Goal: Transaction & Acquisition: Book appointment/travel/reservation

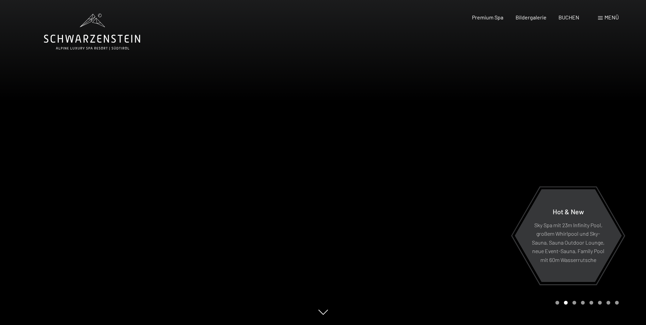
click at [604, 18] on span "Menü" at bounding box center [611, 17] width 14 height 6
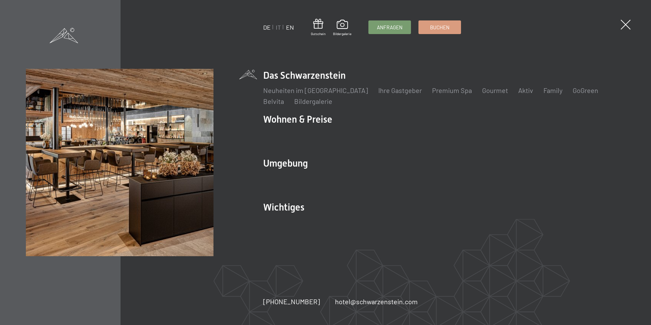
click at [291, 28] on link "EN" at bounding box center [290, 26] width 8 height 7
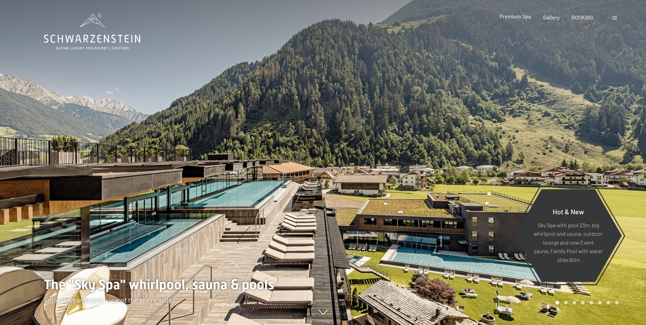
click at [525, 18] on span "Premium Spa" at bounding box center [515, 16] width 31 height 6
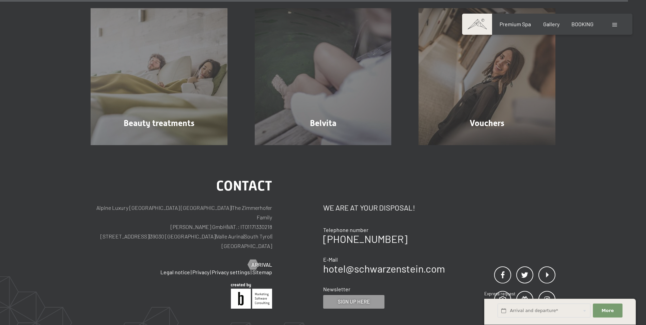
scroll to position [4256, 0]
click at [574, 21] on span "BOOKING" at bounding box center [582, 23] width 22 height 6
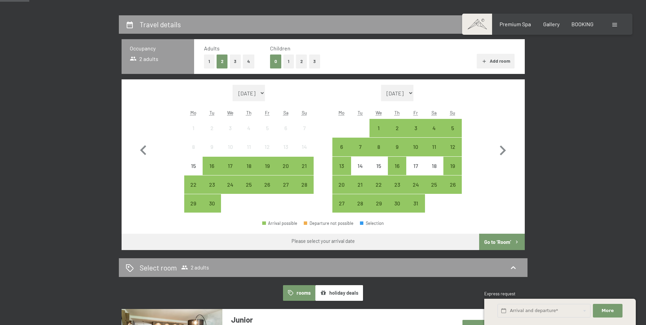
scroll to position [170, 0]
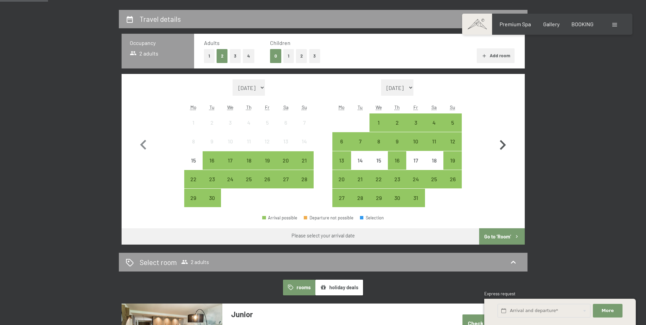
click at [502, 144] on icon "button" at bounding box center [503, 145] width 20 height 20
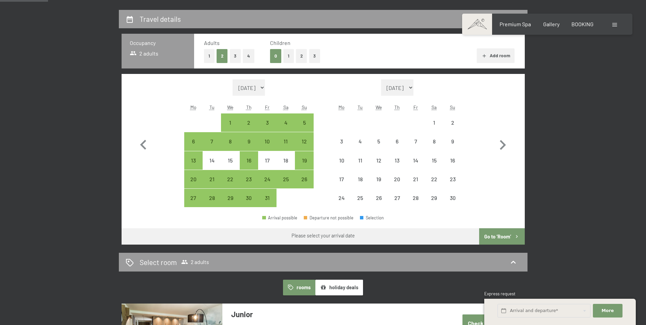
select select "2025-10-01"
select select "2025-11-01"
select select "2025-10-01"
select select "2025-11-01"
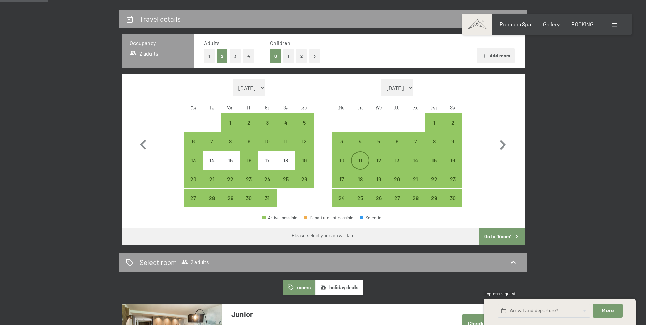
click at [364, 159] on div "11" at bounding box center [360, 166] width 17 height 17
select select "2025-10-01"
select select "2025-11-01"
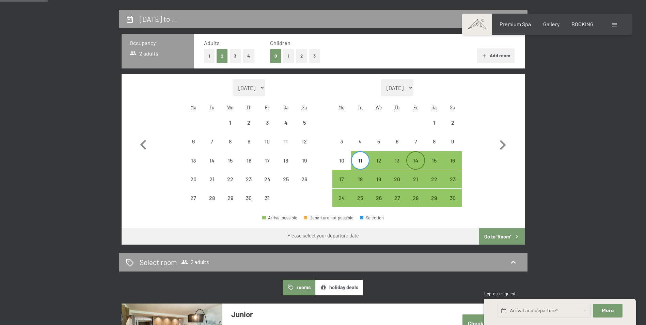
click at [411, 158] on div "14" at bounding box center [415, 166] width 17 height 17
select select "2025-10-01"
select select "2025-11-01"
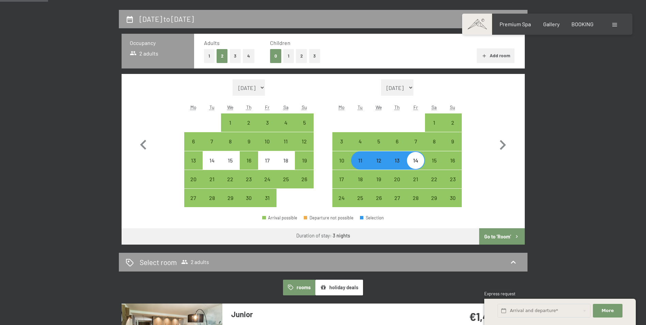
click at [508, 237] on button "Go to ‘Room’" at bounding box center [501, 236] width 45 height 16
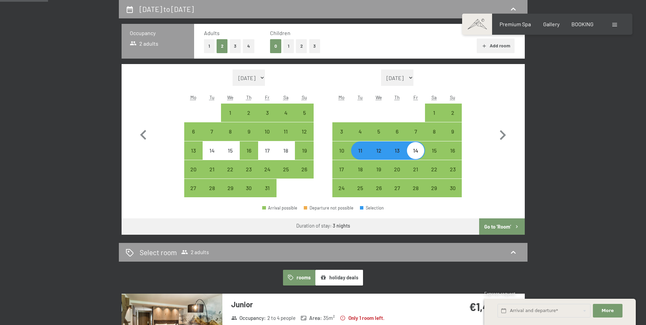
select select "2025-10-01"
select select "2025-11-01"
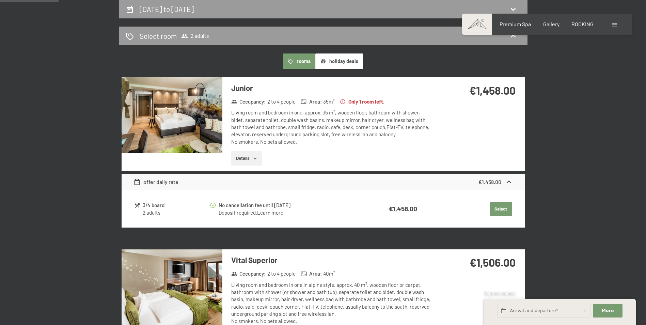
click at [160, 184] on div "offer daily rate" at bounding box center [155, 182] width 45 height 8
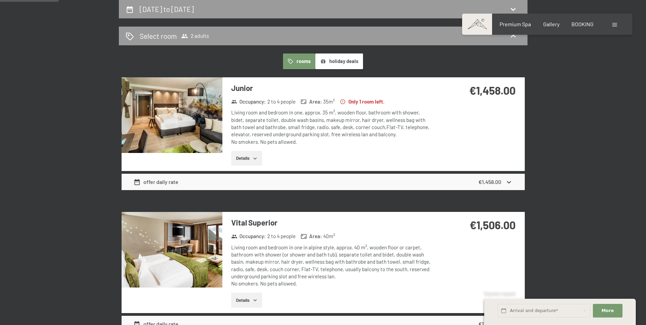
click at [160, 184] on div "offer daily rate" at bounding box center [155, 182] width 45 height 8
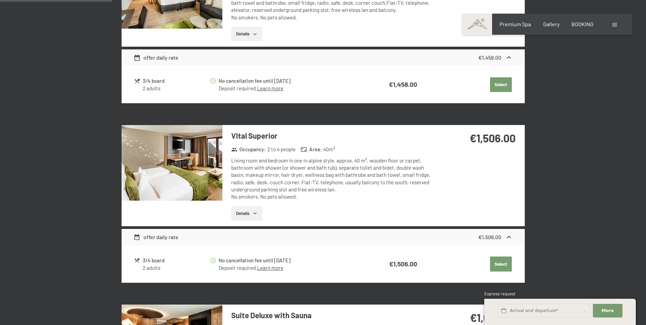
scroll to position [316, 0]
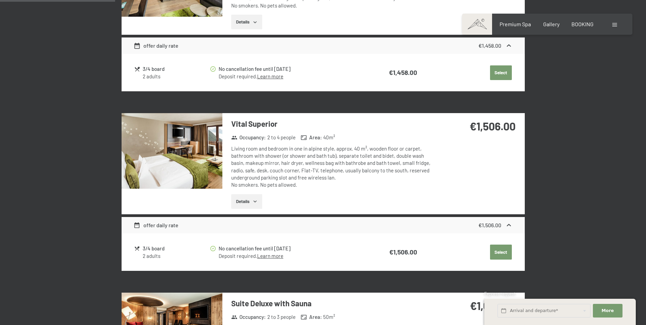
click at [161, 247] on div "3/4 board" at bounding box center [176, 248] width 66 height 8
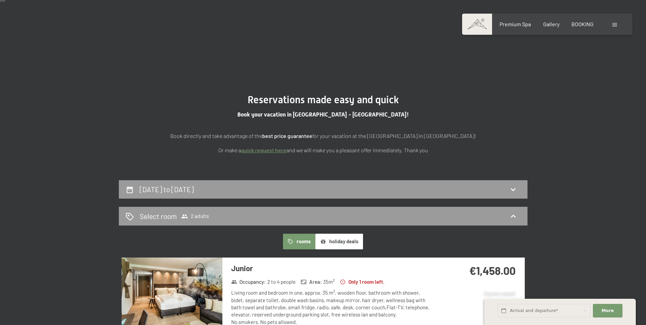
scroll to position [68, 0]
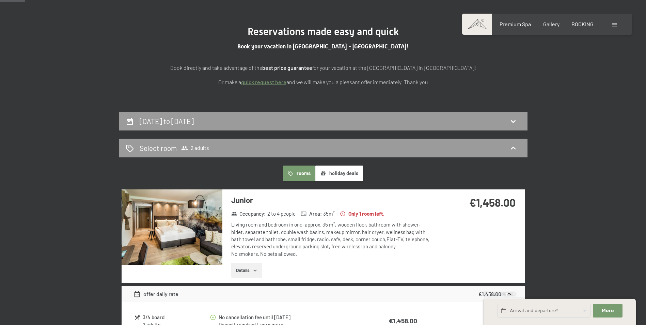
click at [353, 176] on button "holiday deals" at bounding box center [339, 173] width 48 height 16
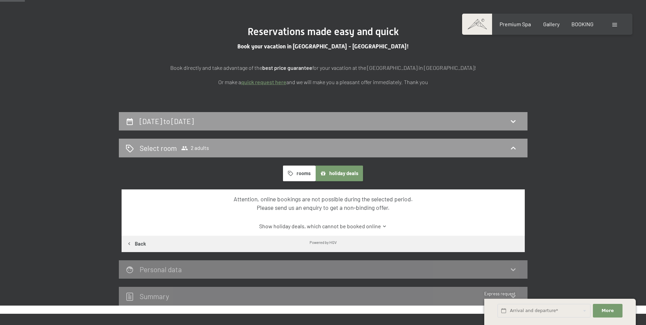
click at [308, 169] on button "rooms" at bounding box center [299, 173] width 32 height 16
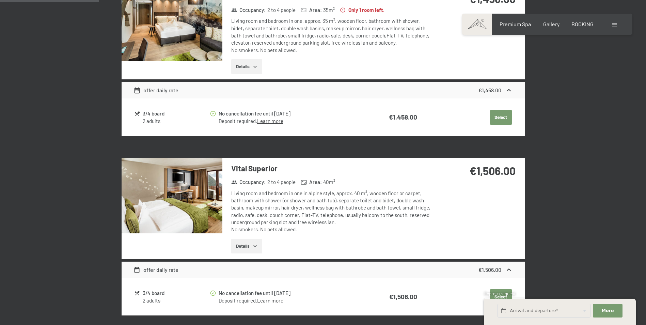
scroll to position [272, 0]
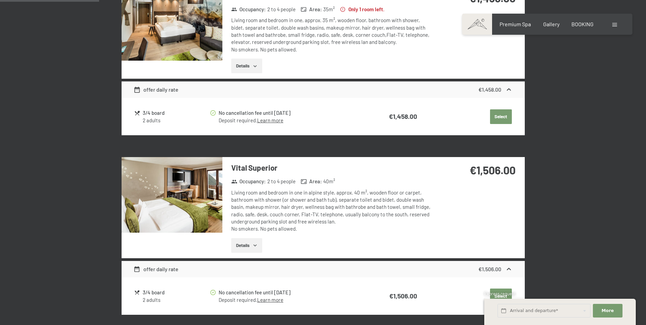
click at [145, 117] on div "2 adults" at bounding box center [176, 120] width 66 height 7
click at [146, 117] on div "2 adults" at bounding box center [176, 120] width 66 height 7
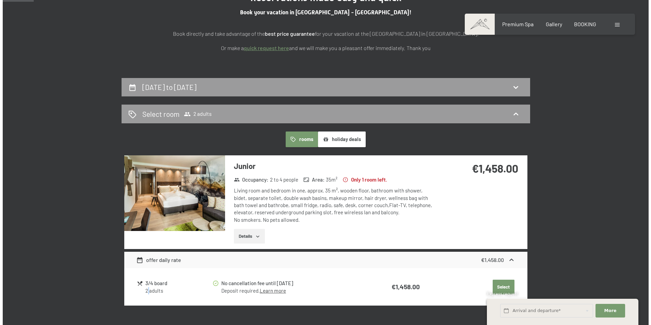
scroll to position [0, 0]
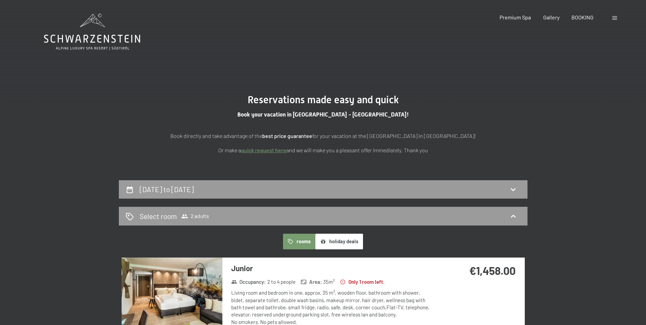
click at [610, 19] on div "Booking Enquiries Premium Spa Gallery BOOKING DE IT EN Vouchers Gallery Enquiri…" at bounding box center [547, 17] width 143 height 7
click at [615, 17] on span at bounding box center [614, 17] width 5 height 3
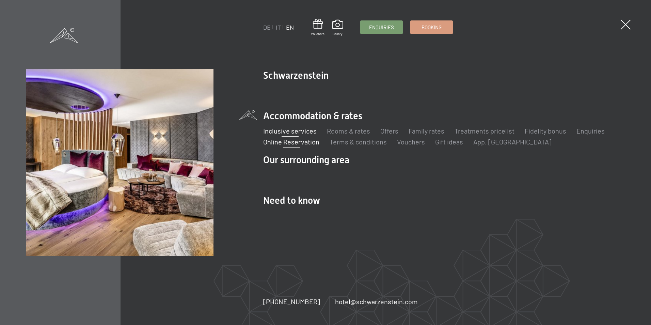
click at [311, 132] on link "Inclusive services" at bounding box center [289, 131] width 53 height 8
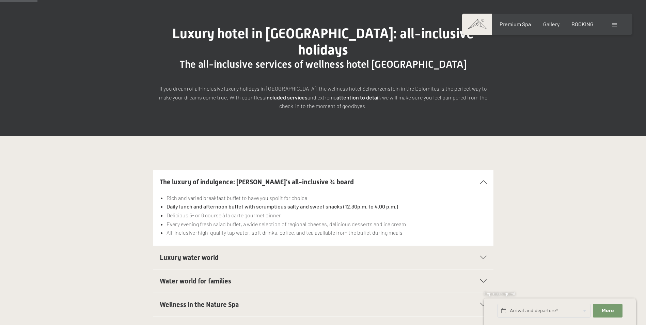
scroll to position [102, 0]
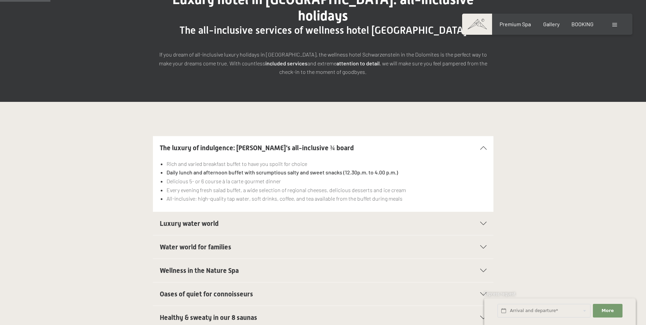
click at [474, 212] on div "Luxury water world" at bounding box center [323, 223] width 327 height 23
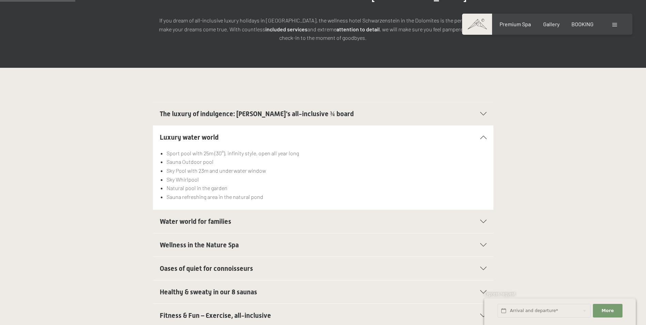
scroll to position [170, 0]
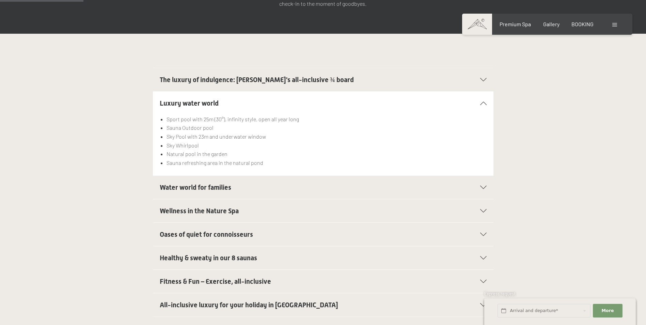
click at [486, 270] on div "Fitness & Fun – Exercise, all-inclusive" at bounding box center [323, 281] width 327 height 23
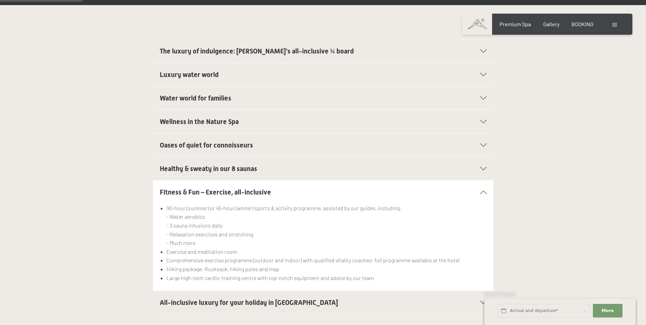
scroll to position [238, 0]
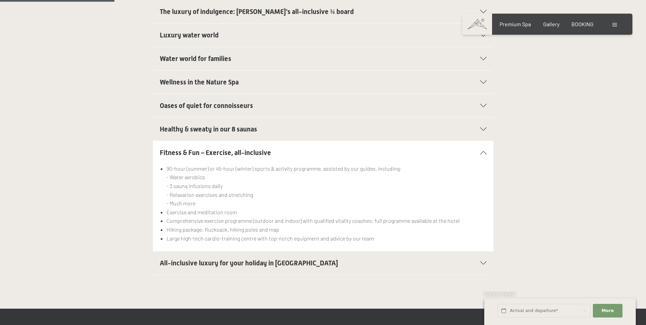
click at [474, 252] on div "All-inclusive luxury for your holiday in Italy" at bounding box center [323, 262] width 327 height 23
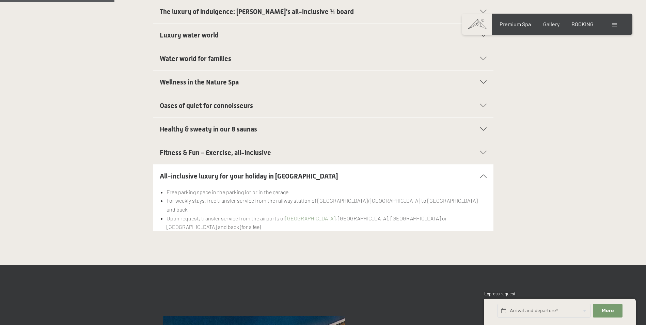
click at [332, 141] on div "Fitness & Fun – Exercise, all-inclusive" at bounding box center [323, 152] width 327 height 23
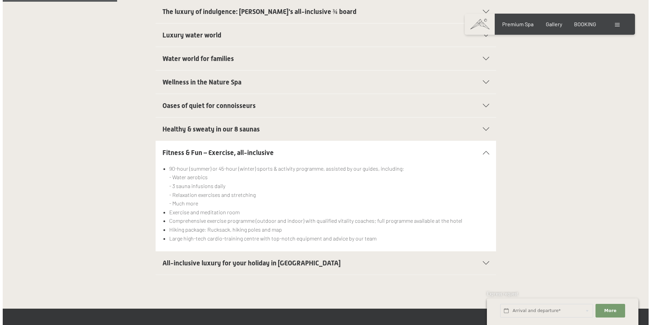
scroll to position [34, 0]
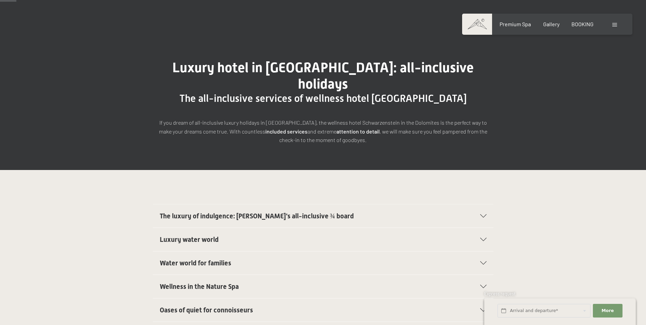
click at [618, 23] on div at bounding box center [615, 23] width 6 height 7
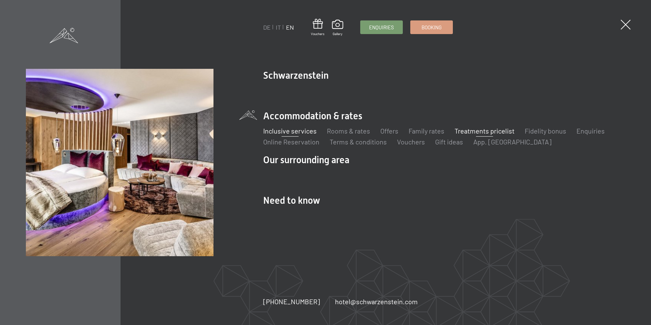
click at [479, 134] on link "Treatments pricelist" at bounding box center [485, 131] width 60 height 8
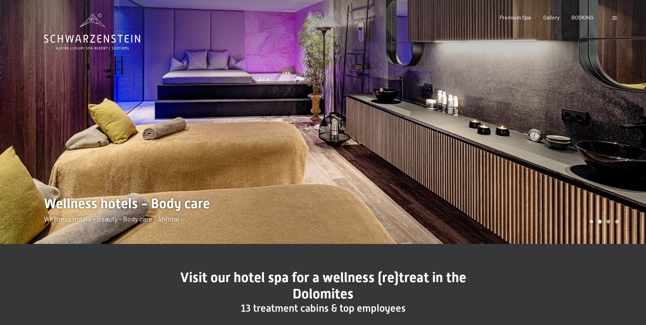
click at [615, 17] on span at bounding box center [614, 17] width 5 height 3
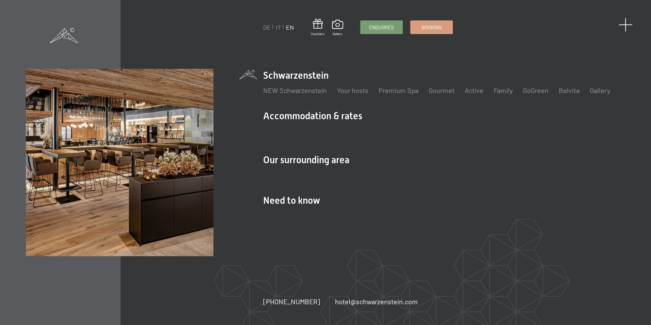
click at [629, 23] on span at bounding box center [626, 25] width 14 height 14
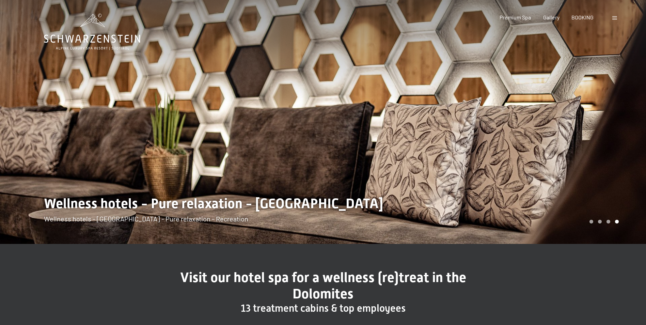
click at [120, 40] on icon at bounding box center [92, 32] width 96 height 36
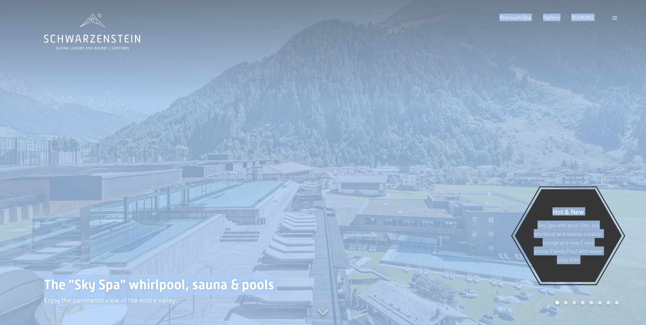
drag, startPoint x: 143, startPoint y: 48, endPoint x: 47, endPoint y: 39, distance: 96.4
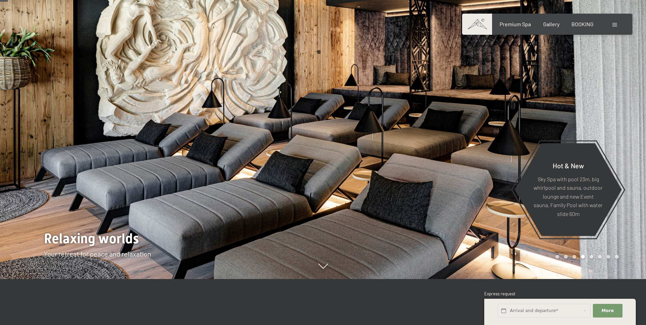
scroll to position [34, 0]
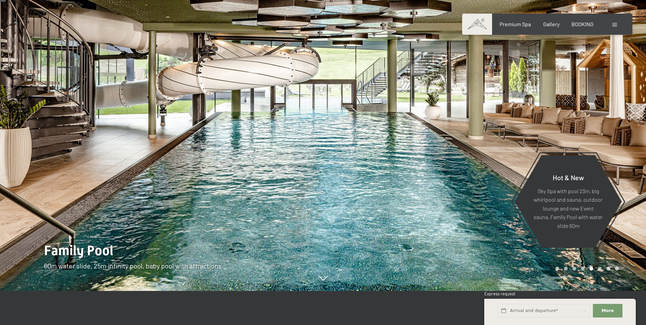
click at [461, 137] on div at bounding box center [484, 128] width 323 height 325
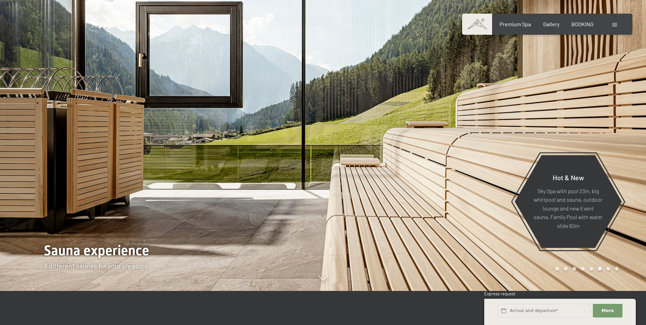
click at [66, 126] on div at bounding box center [161, 128] width 323 height 325
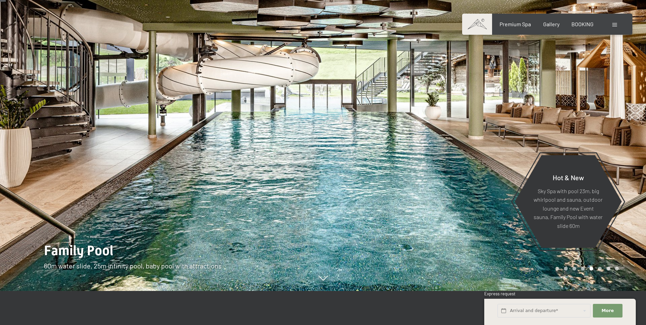
click at [553, 118] on div at bounding box center [484, 128] width 323 height 325
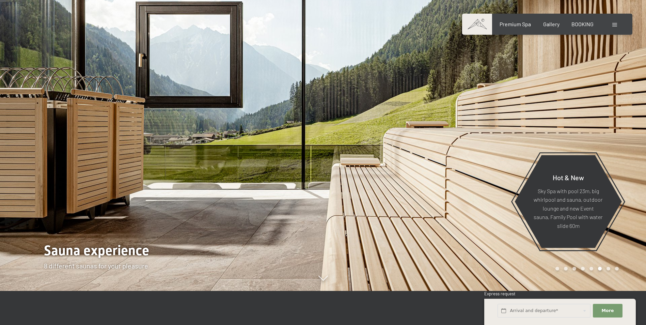
click at [573, 109] on div at bounding box center [484, 128] width 323 height 325
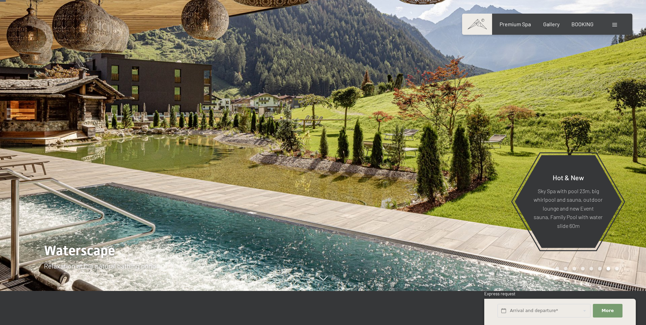
click at [556, 125] on div at bounding box center [484, 128] width 323 height 325
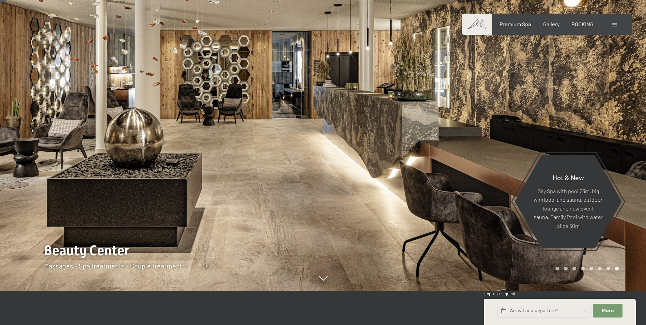
click at [556, 125] on div at bounding box center [484, 128] width 323 height 325
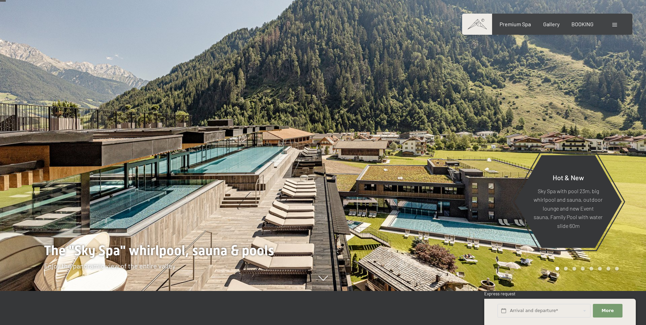
click at [536, 127] on div at bounding box center [484, 128] width 323 height 325
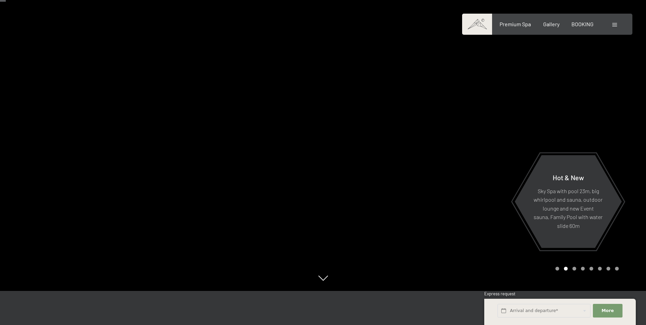
click at [536, 127] on div at bounding box center [484, 128] width 323 height 325
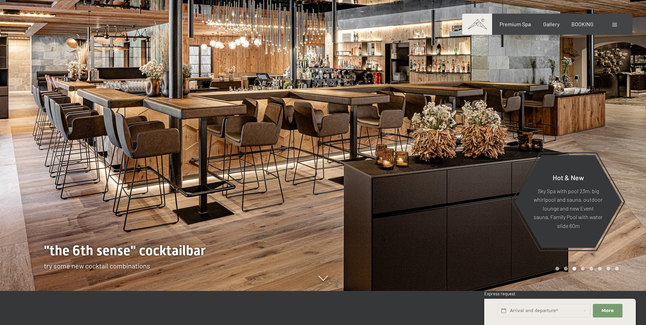
click at [536, 127] on div at bounding box center [484, 128] width 323 height 325
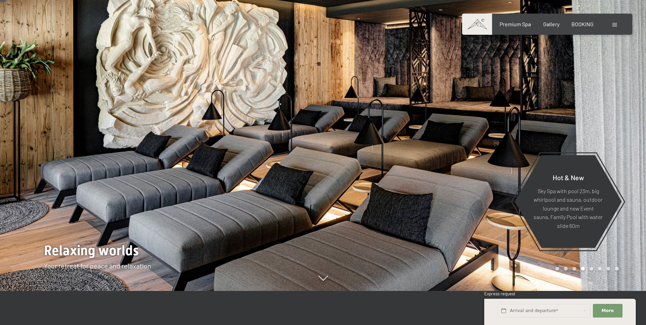
click at [536, 127] on div at bounding box center [484, 128] width 323 height 325
